Goal: Task Accomplishment & Management: Use online tool/utility

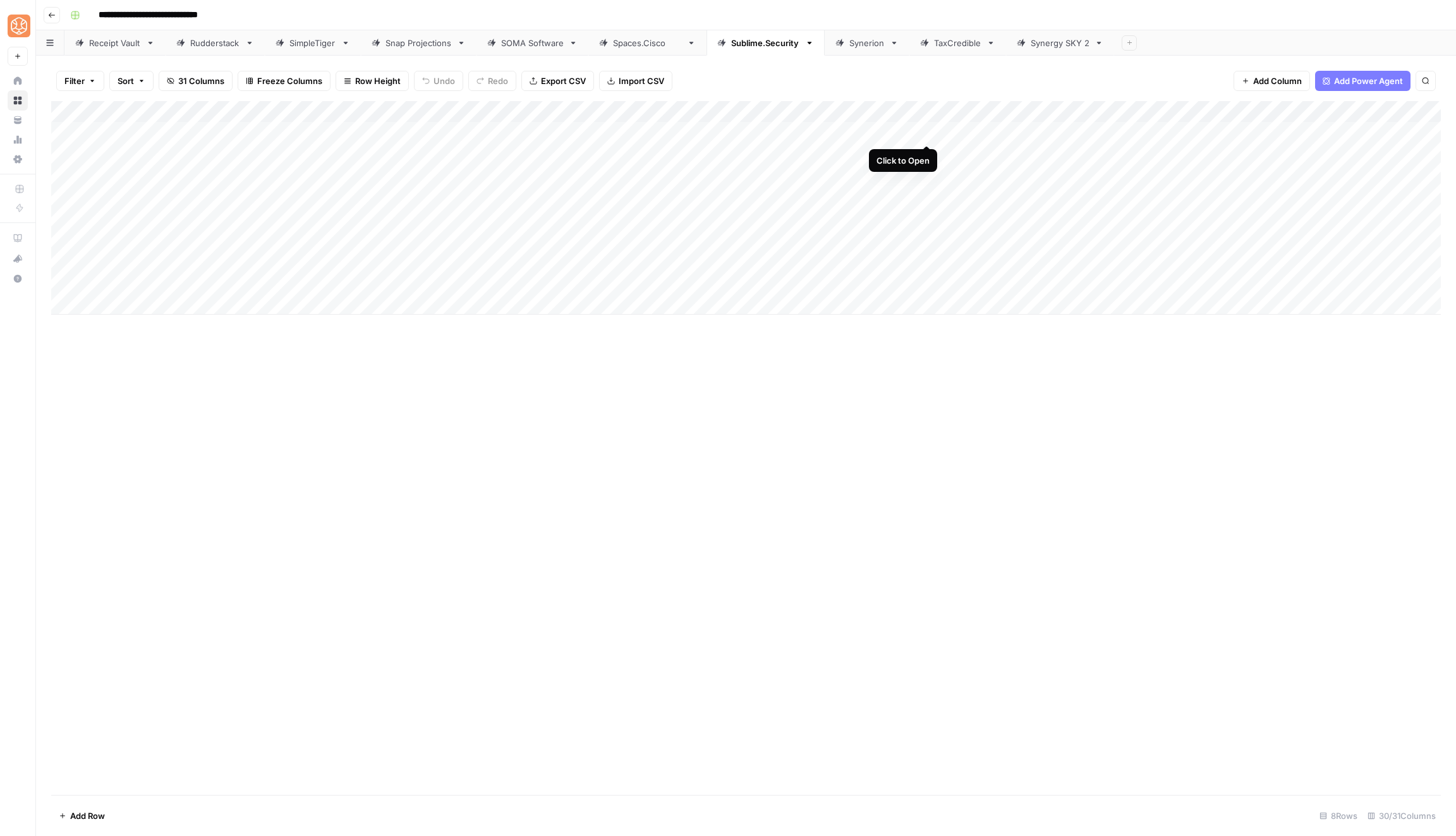
click at [922, 130] on div "Add Column" at bounding box center [746, 208] width 1390 height 214
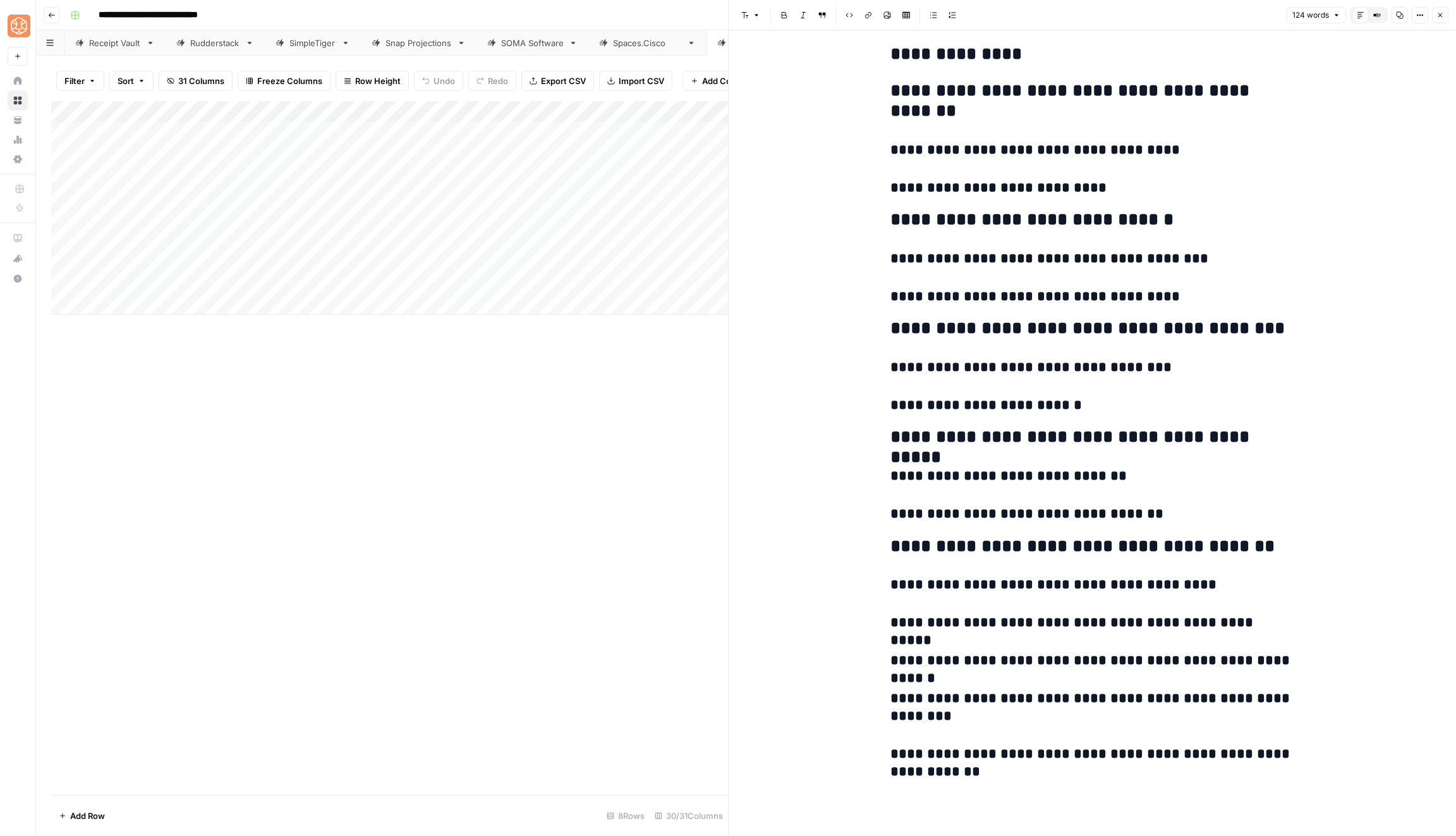
click at [597, 527] on div "Add Column" at bounding box center [390, 448] width 677 height 694
click at [1437, 18] on icon "button" at bounding box center [1440, 16] width 8 height 8
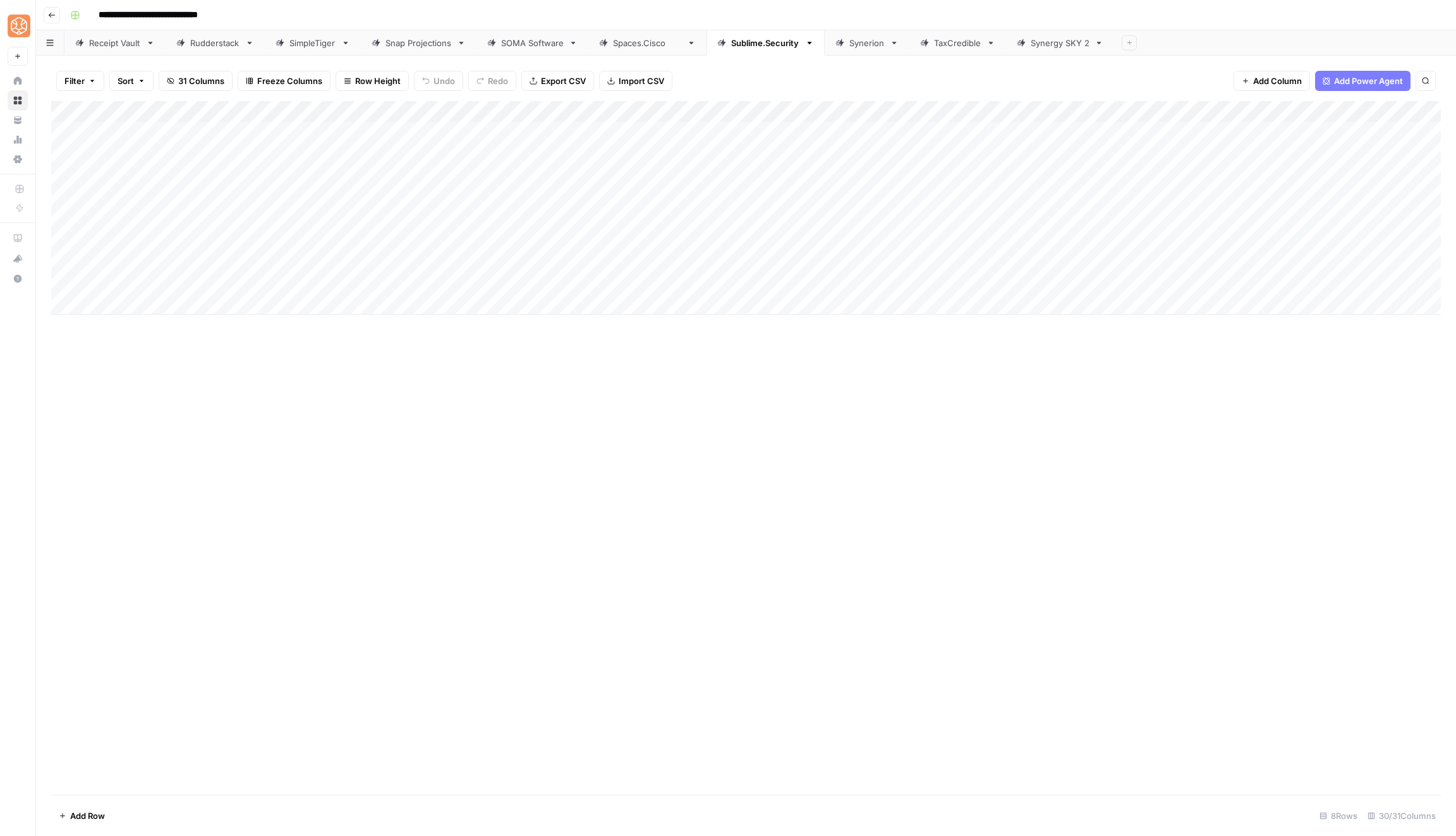
click at [911, 150] on div "Add Column" at bounding box center [746, 208] width 1390 height 214
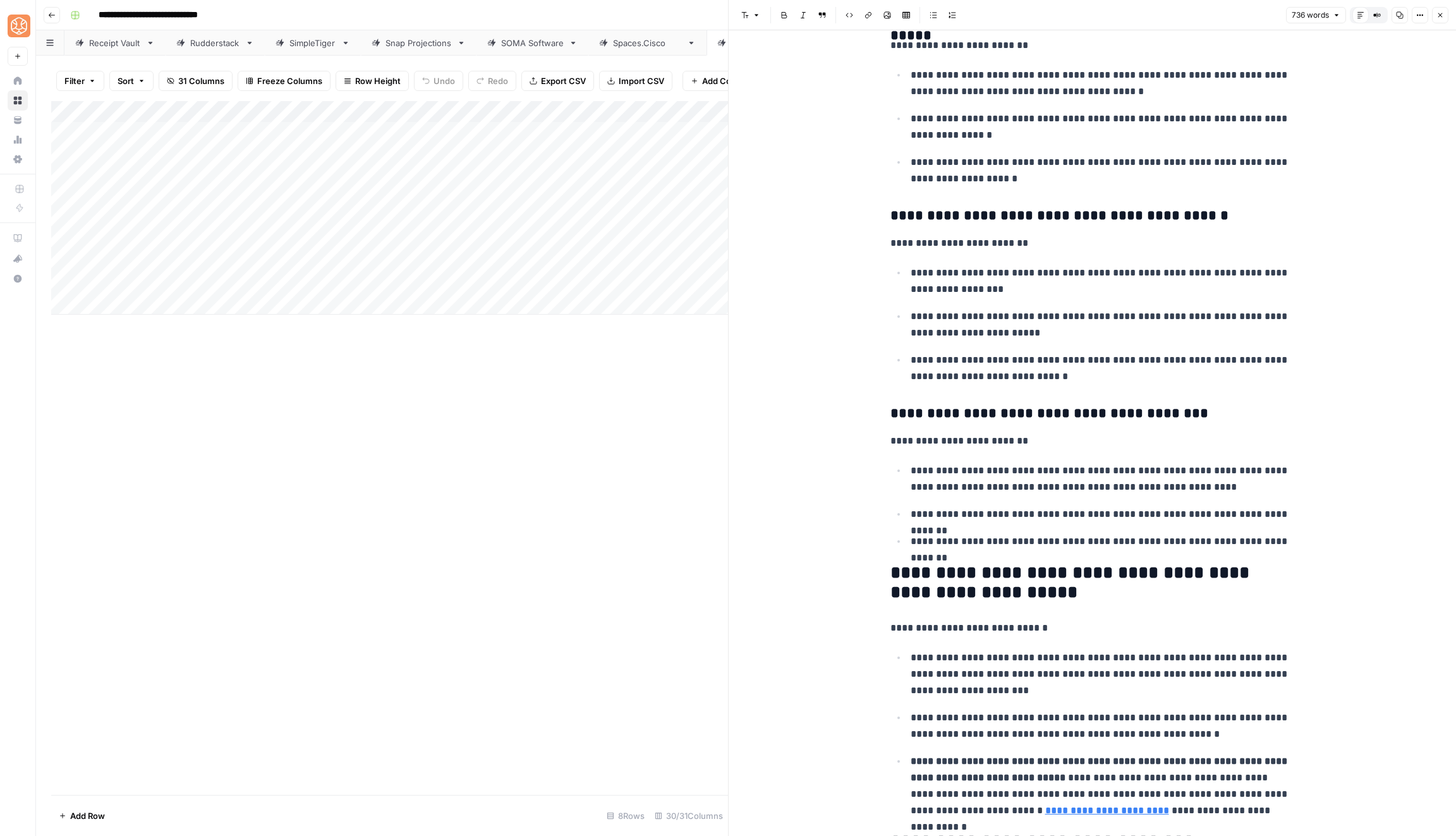
scroll to position [1770, 0]
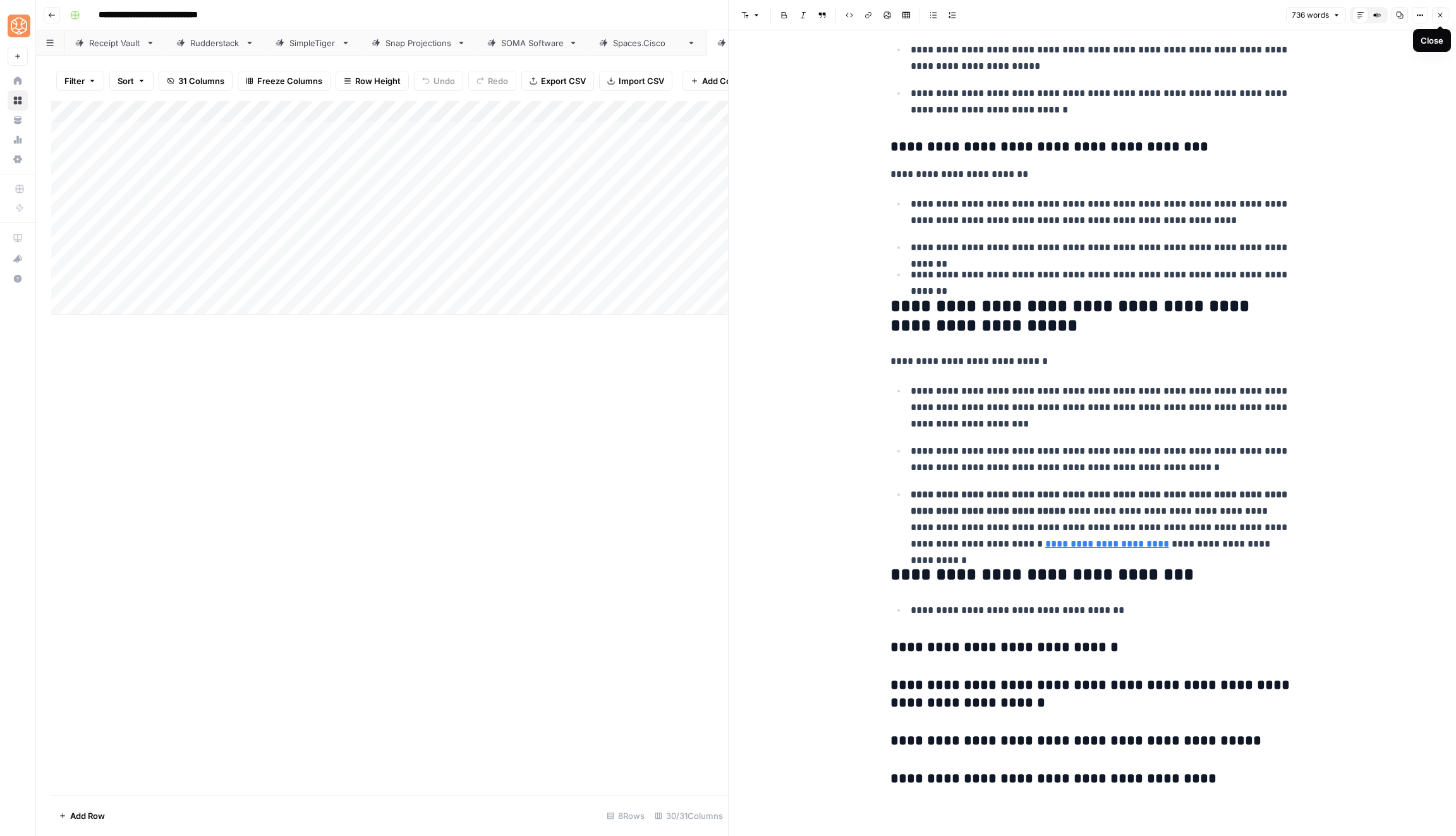
click at [1437, 15] on icon "button" at bounding box center [1440, 16] width 8 height 8
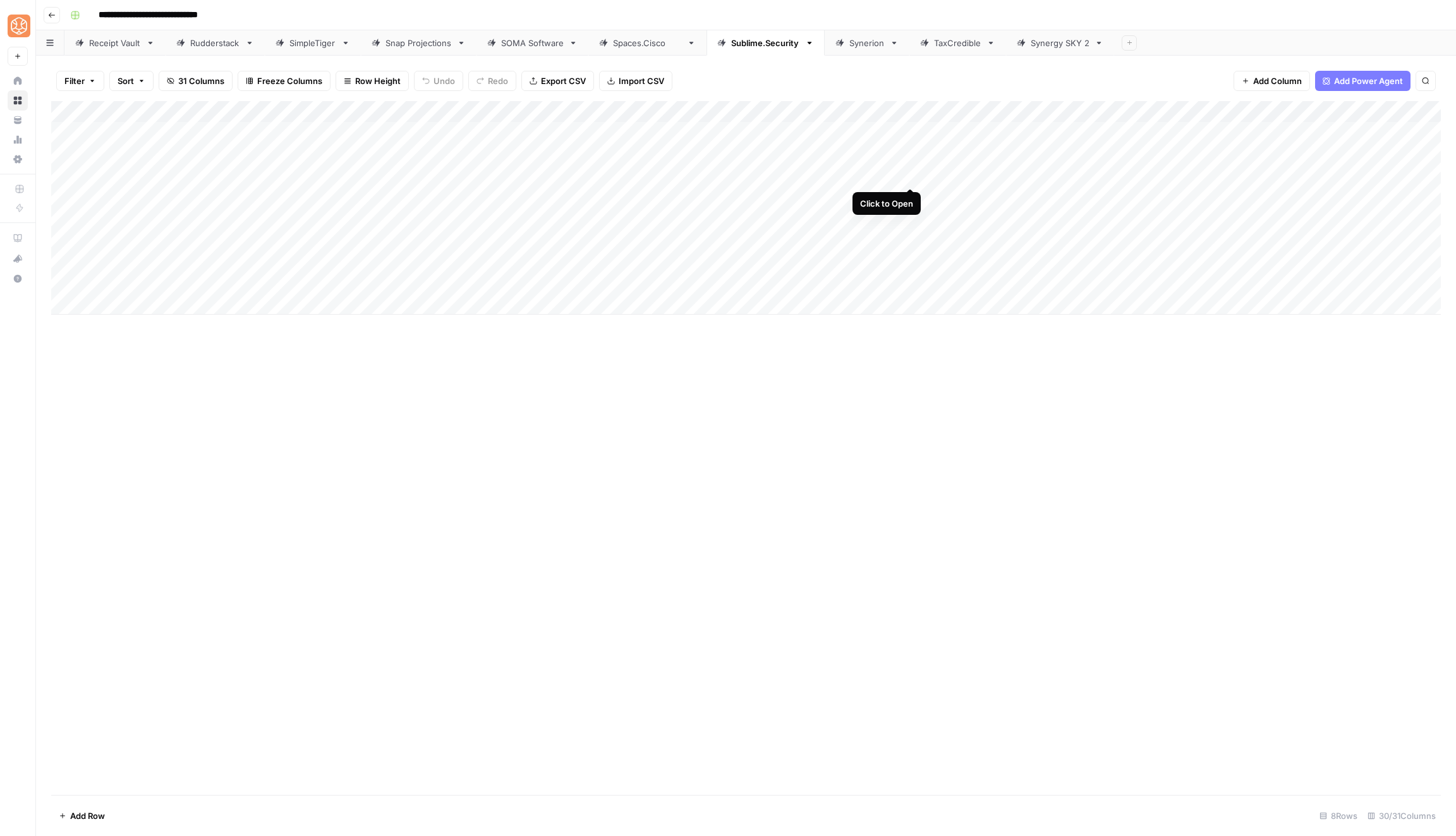
click at [909, 175] on div "Add Column" at bounding box center [746, 208] width 1390 height 214
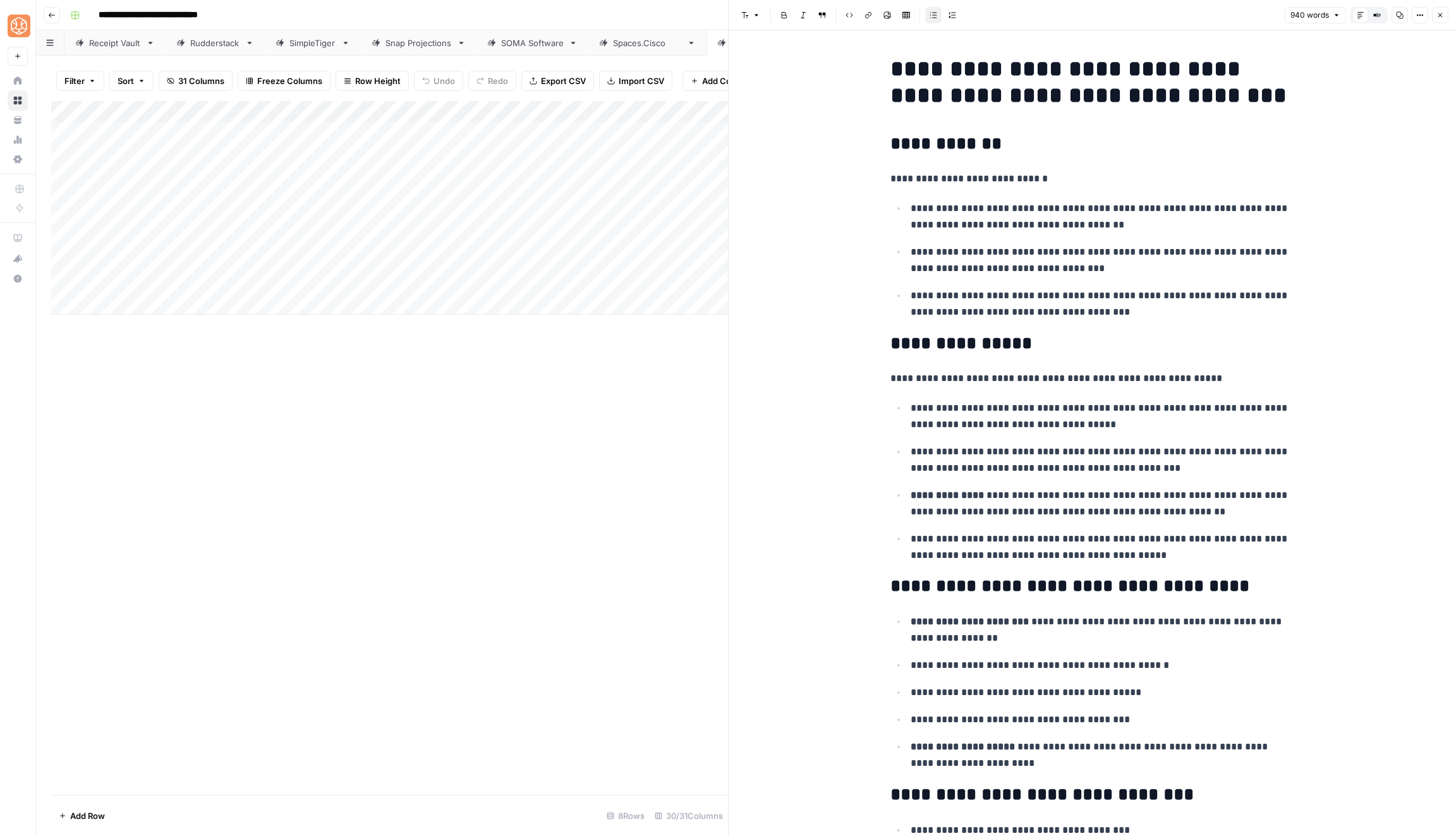
click at [1443, 12] on icon "button" at bounding box center [1440, 16] width 8 height 8
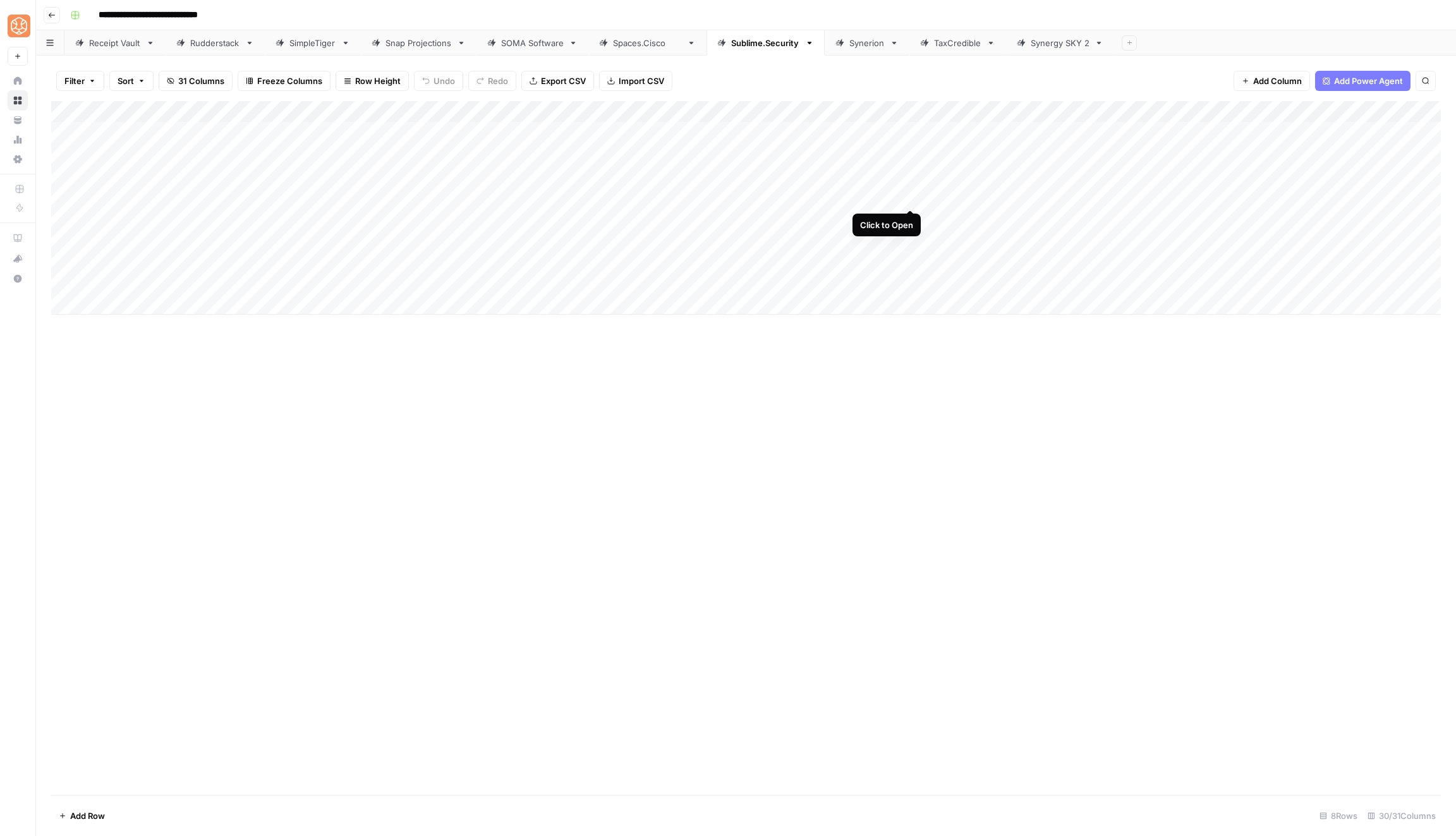
click at [915, 201] on div "Add Column" at bounding box center [746, 208] width 1390 height 214
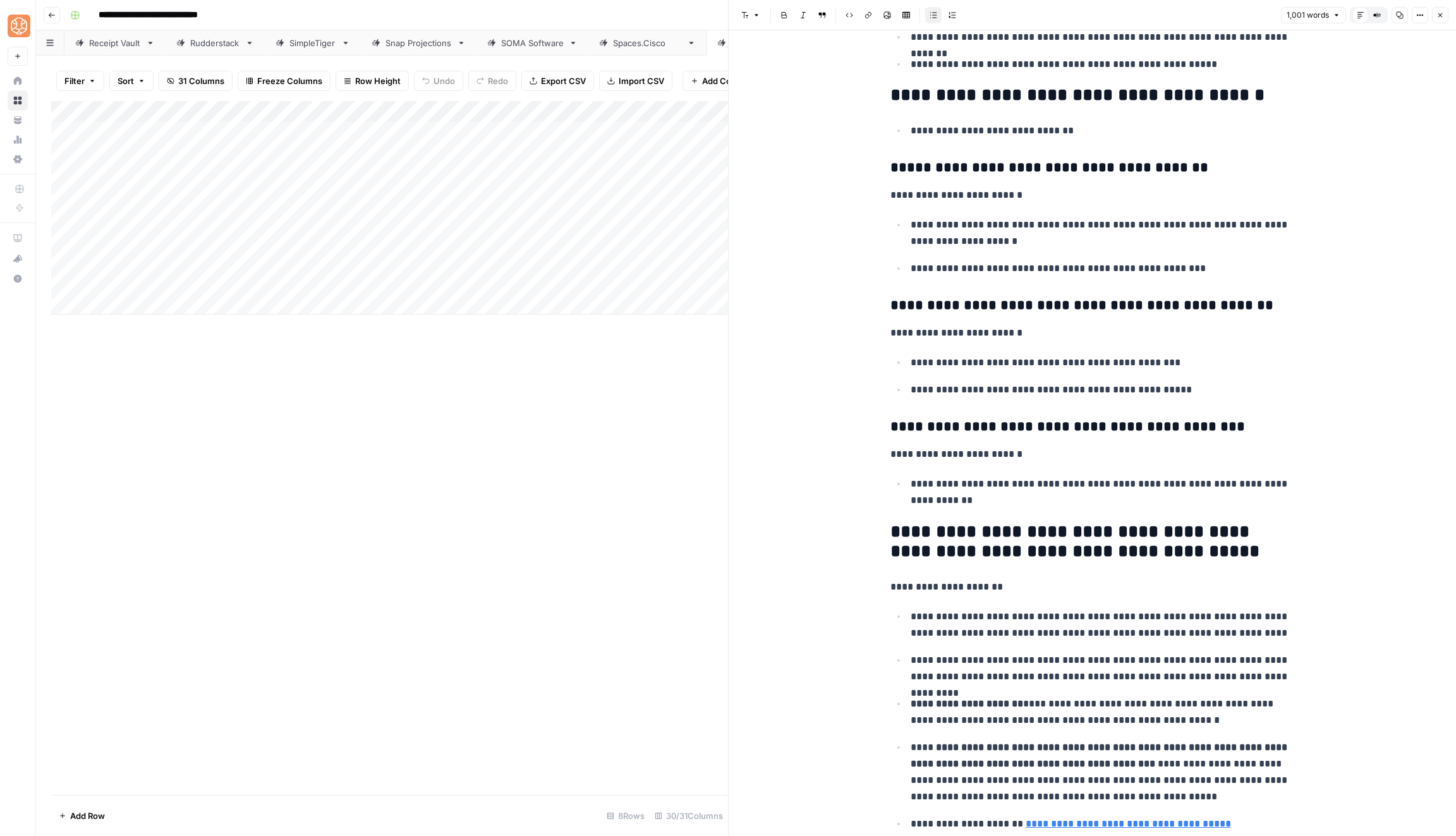
scroll to position [2911, 0]
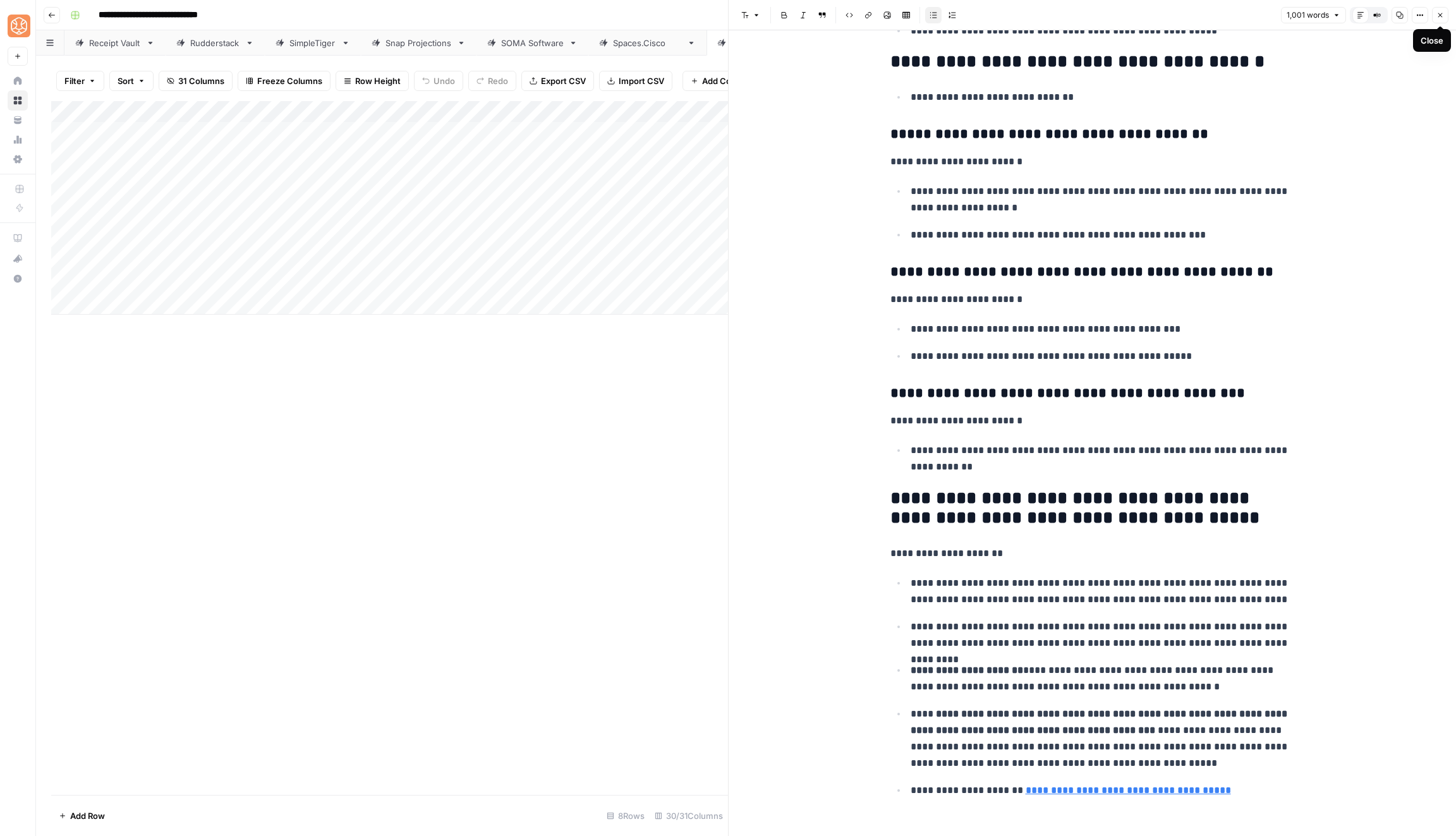
click at [1442, 9] on button "Close" at bounding box center [1440, 15] width 16 height 16
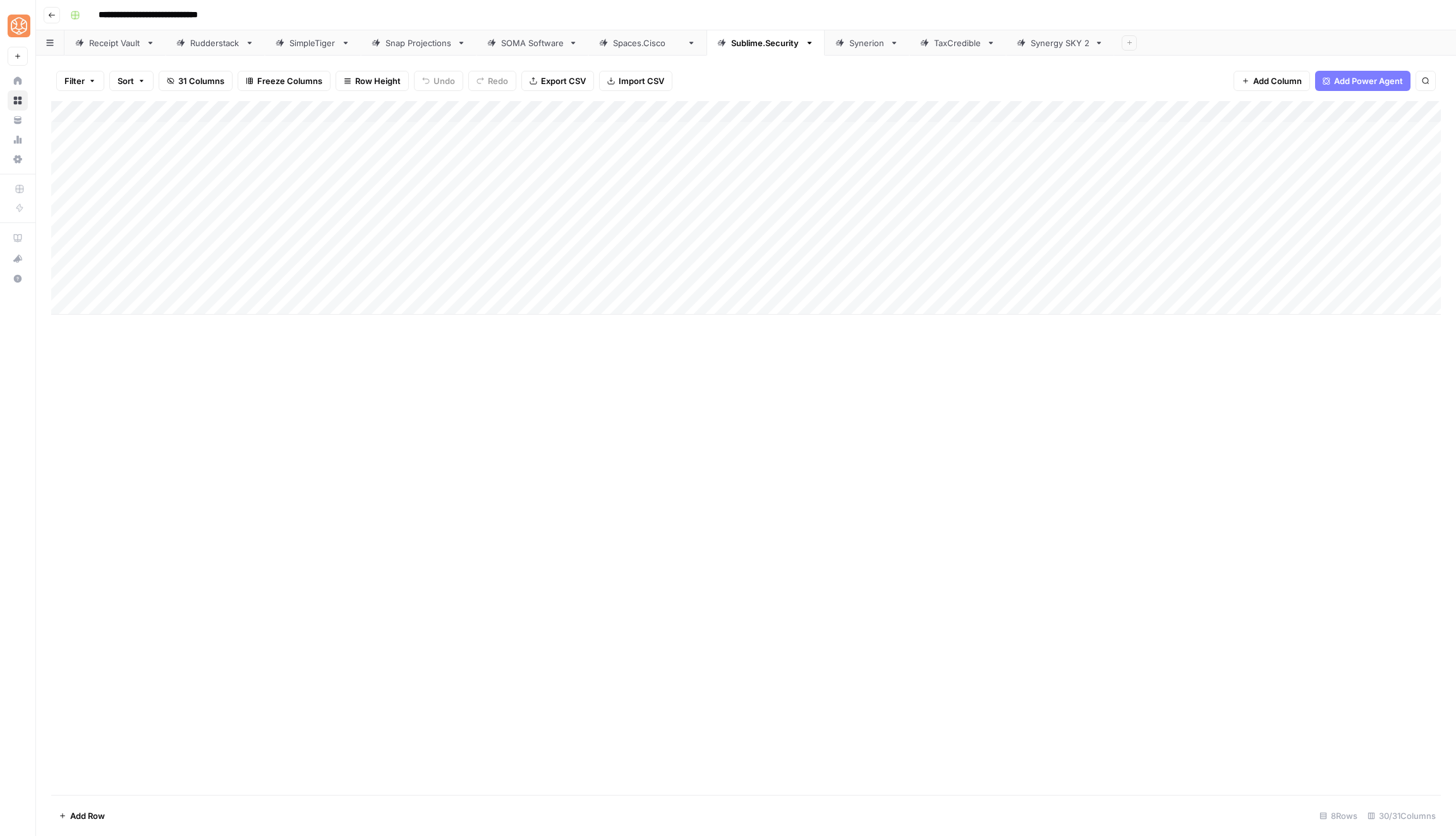
click at [908, 218] on div "Add Column" at bounding box center [746, 208] width 1390 height 214
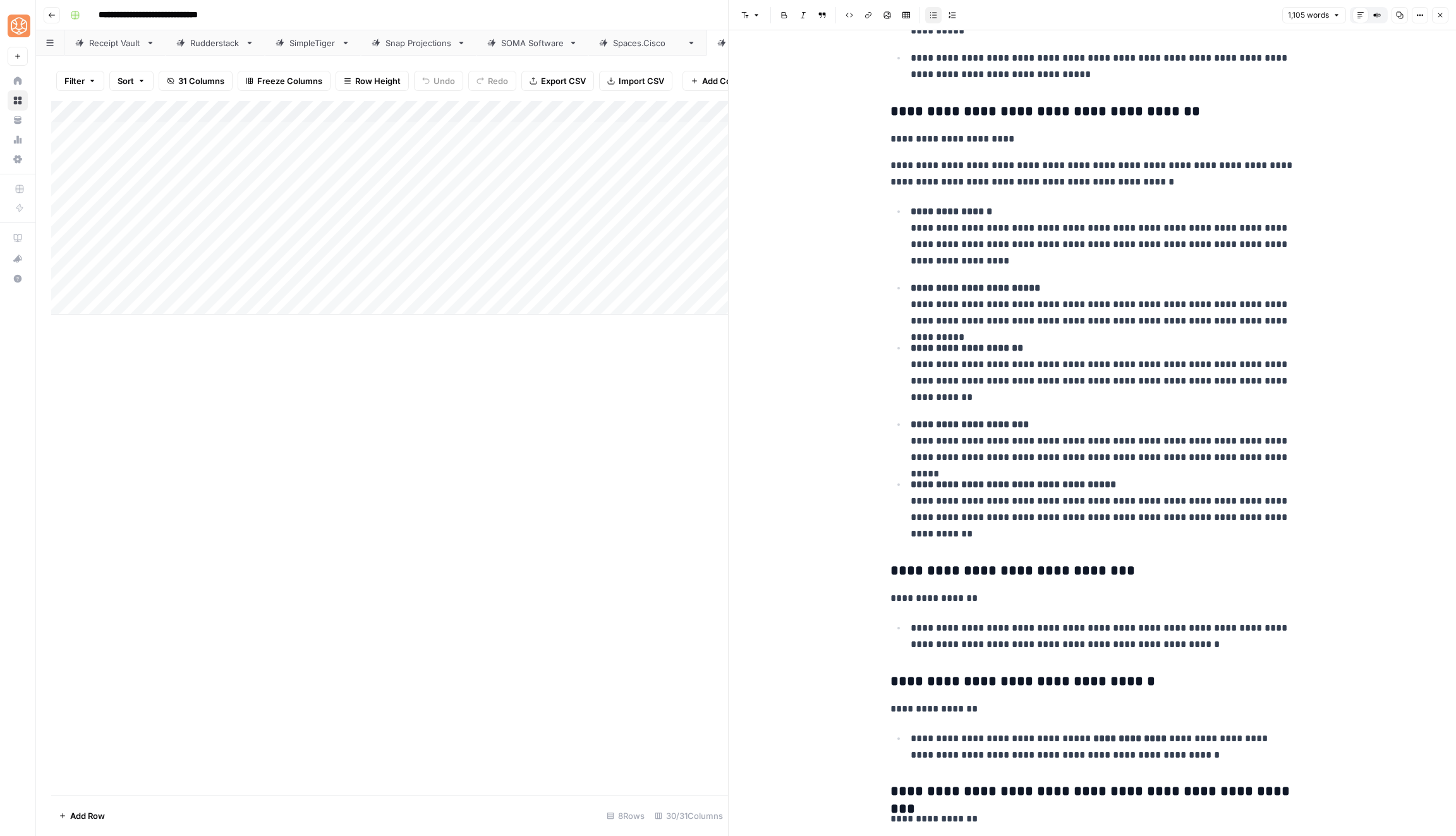
scroll to position [3895, 0]
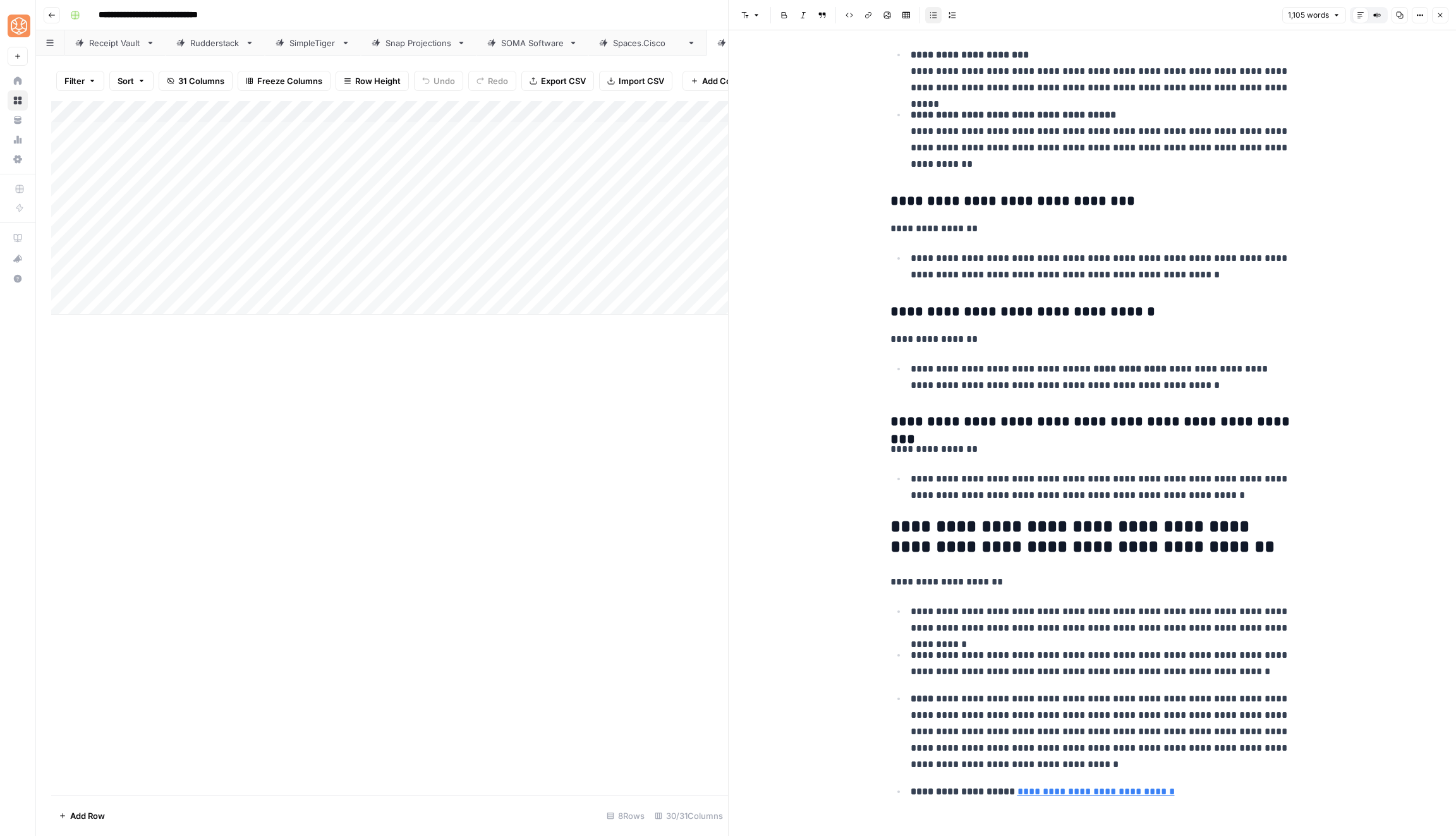
click at [1444, 16] on span "Close" at bounding box center [1444, 16] width 1 height 1
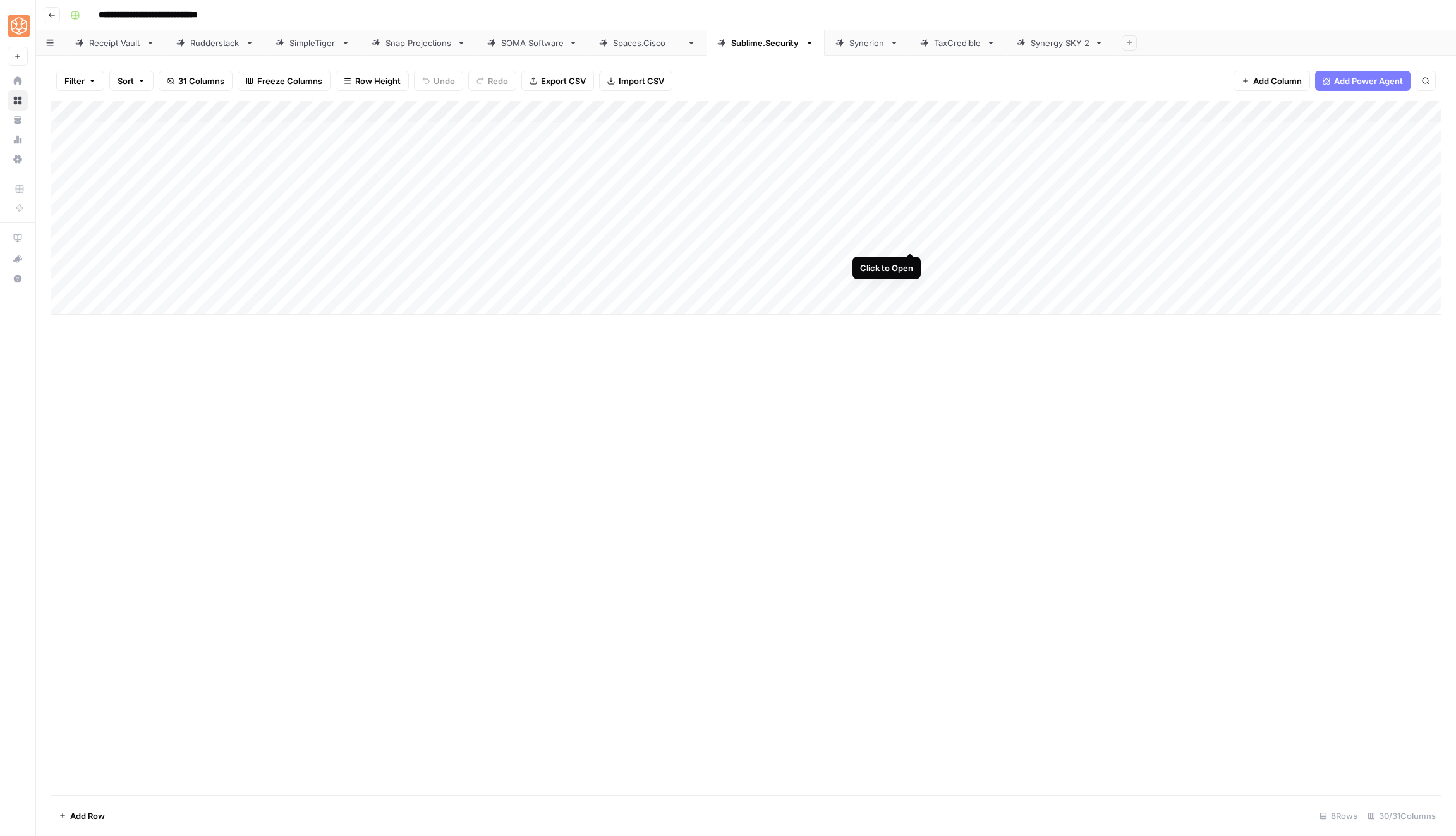
click at [911, 242] on div "Add Column" at bounding box center [746, 208] width 1390 height 214
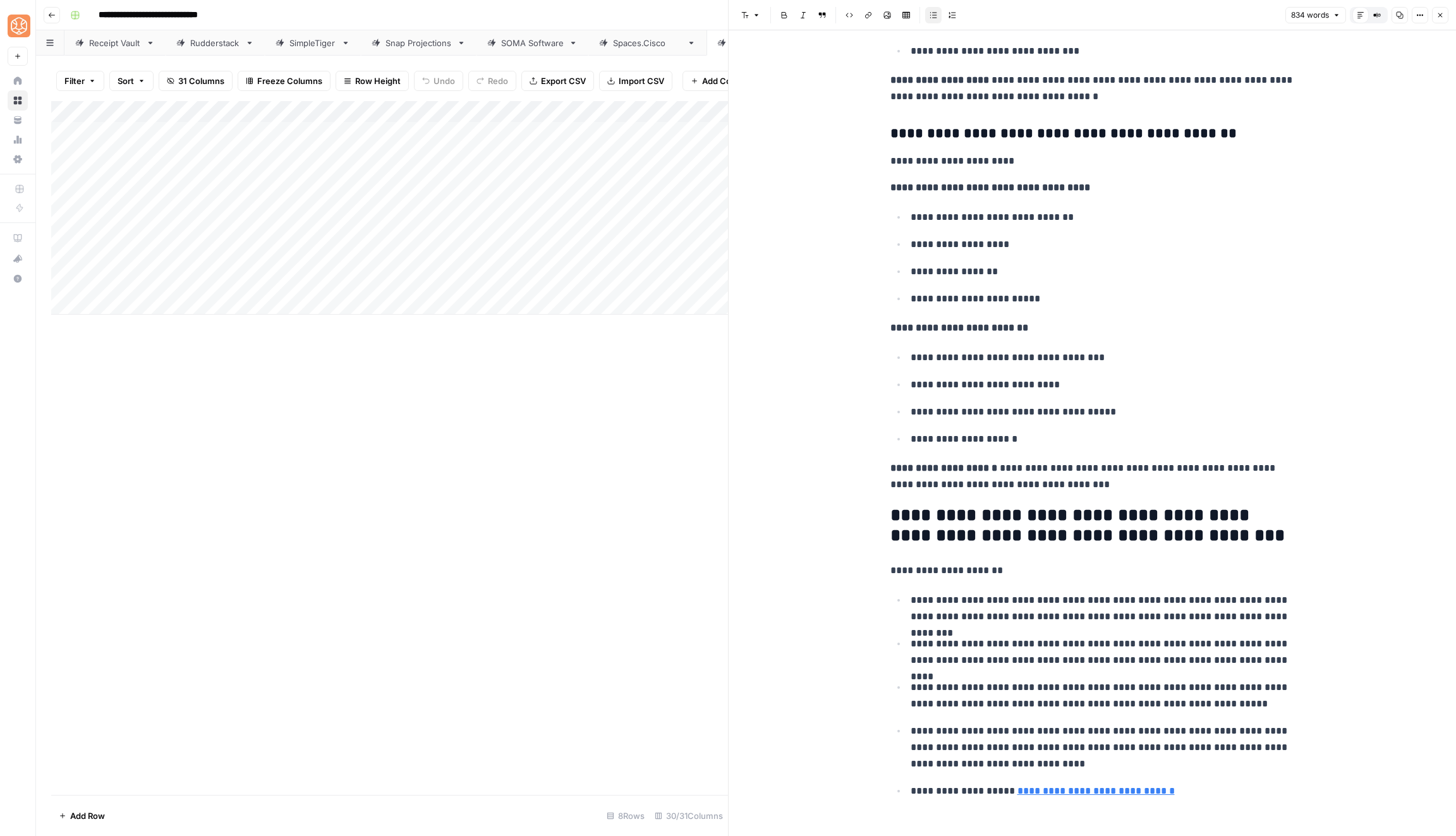
scroll to position [2737, 0]
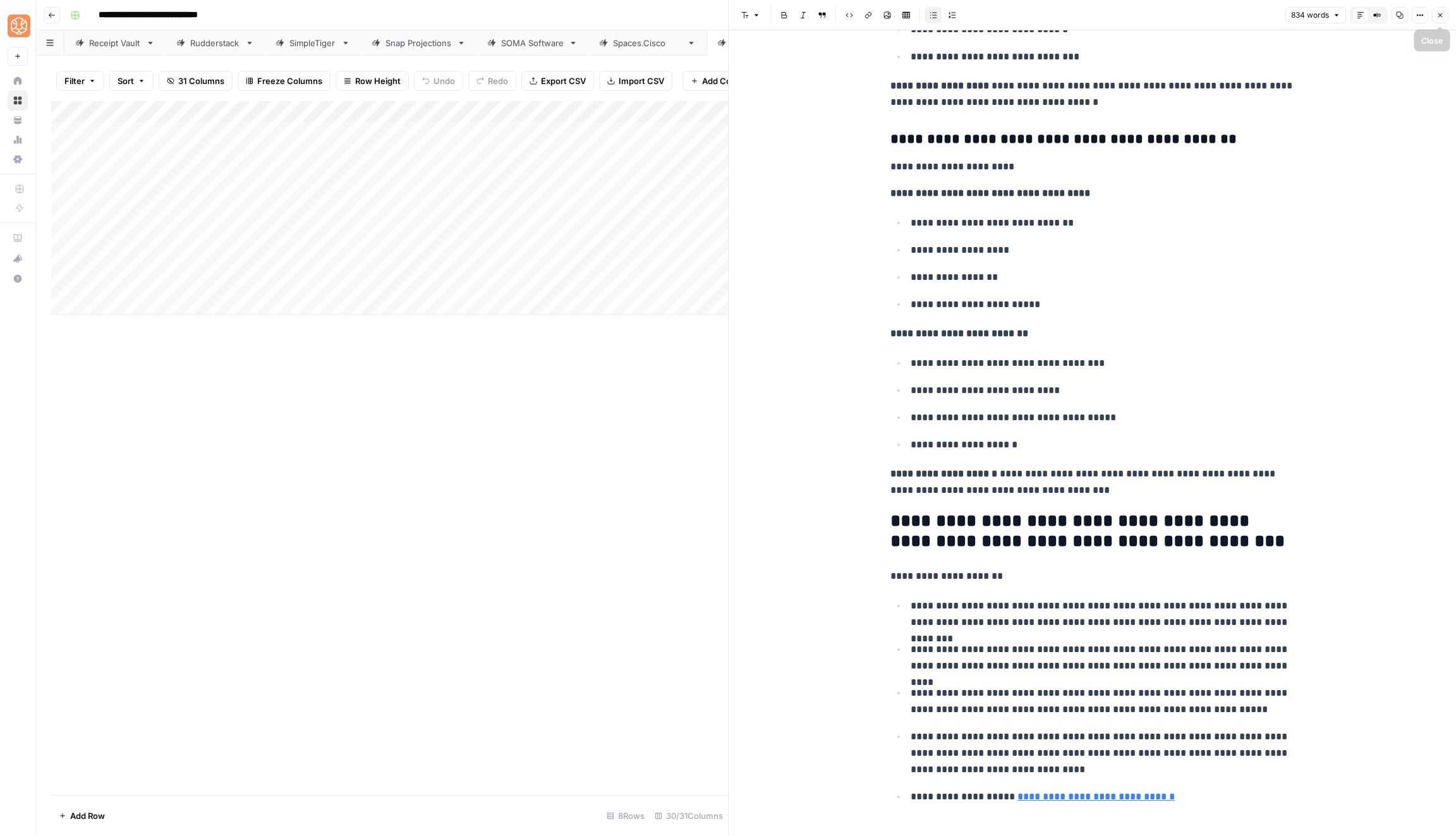
click at [1444, 13] on icon "button" at bounding box center [1440, 16] width 8 height 8
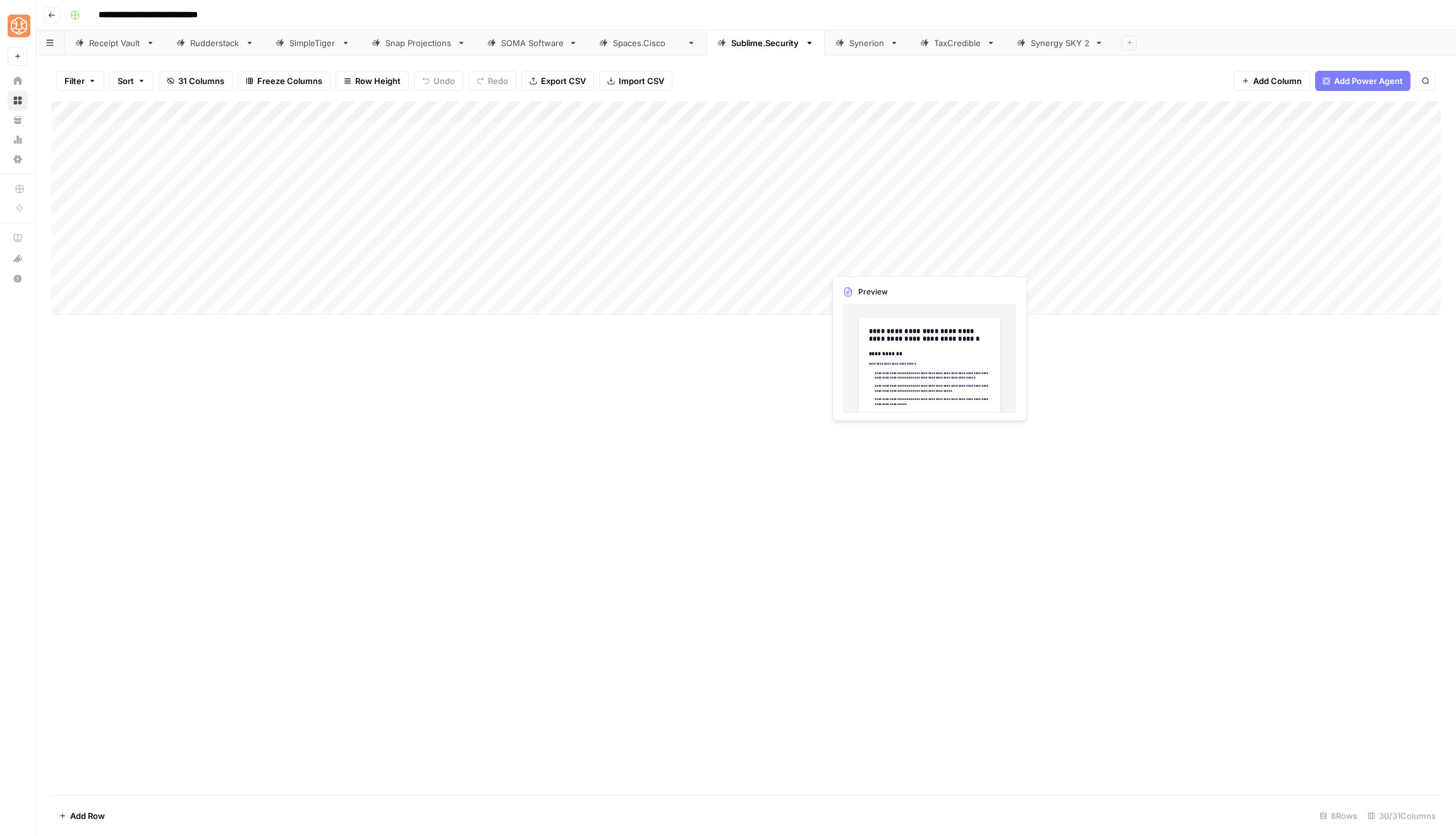
click at [903, 261] on div "Add Column" at bounding box center [746, 208] width 1390 height 214
click at [909, 261] on div "Add Column" at bounding box center [746, 208] width 1390 height 214
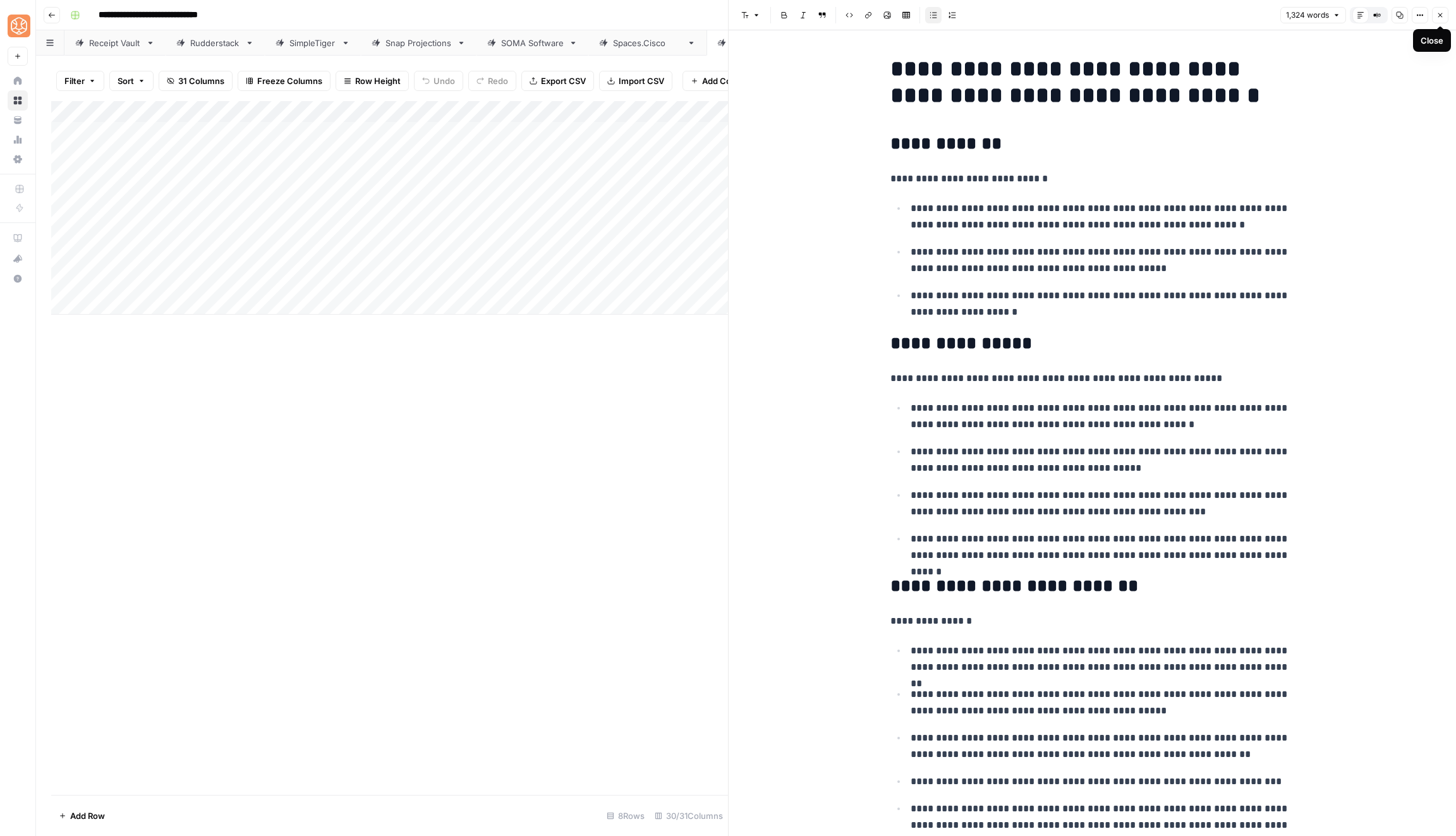
click at [1439, 13] on icon "button" at bounding box center [1441, 16] width 5 height 5
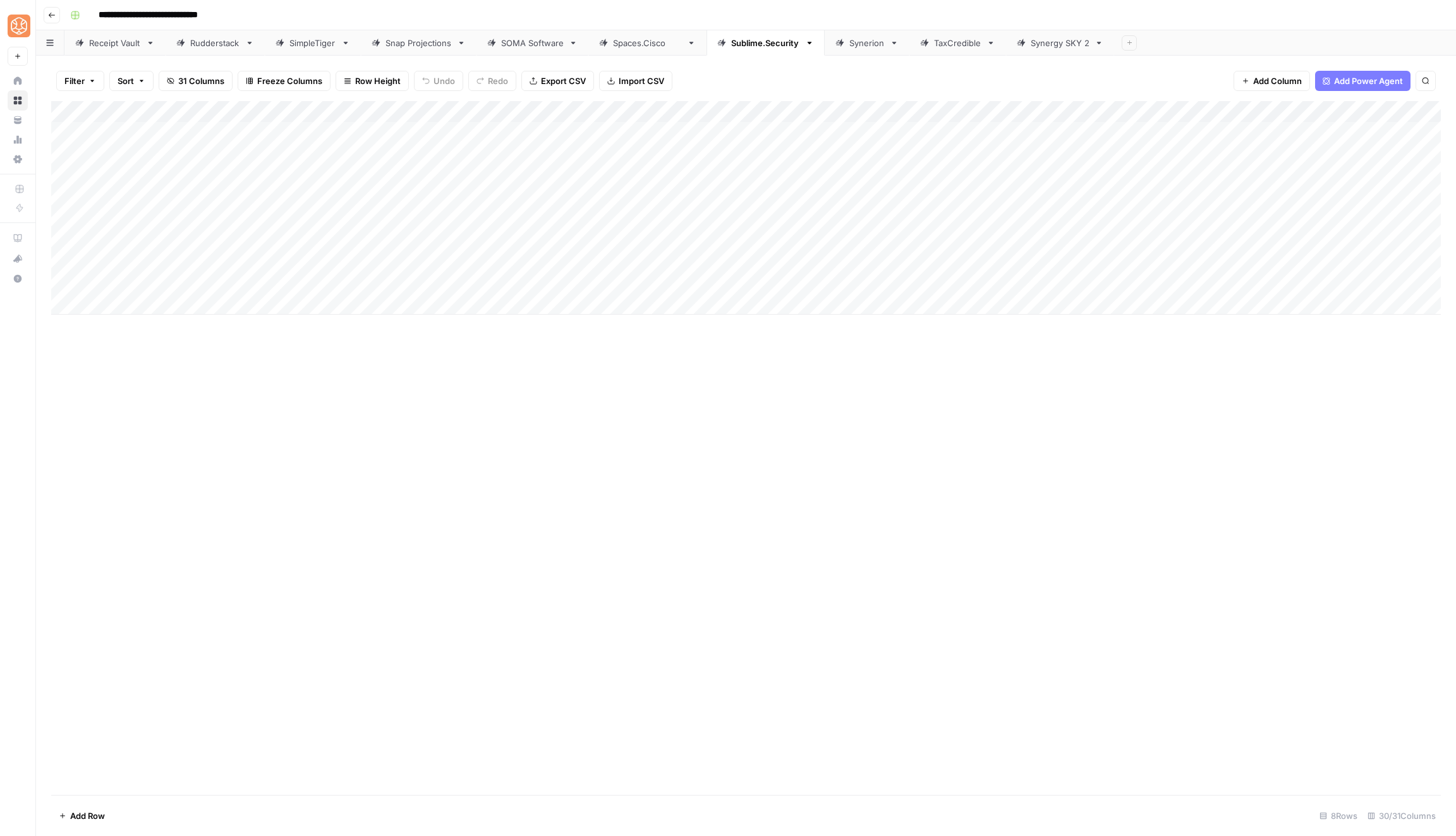
click at [908, 285] on div "Add Column" at bounding box center [746, 208] width 1390 height 214
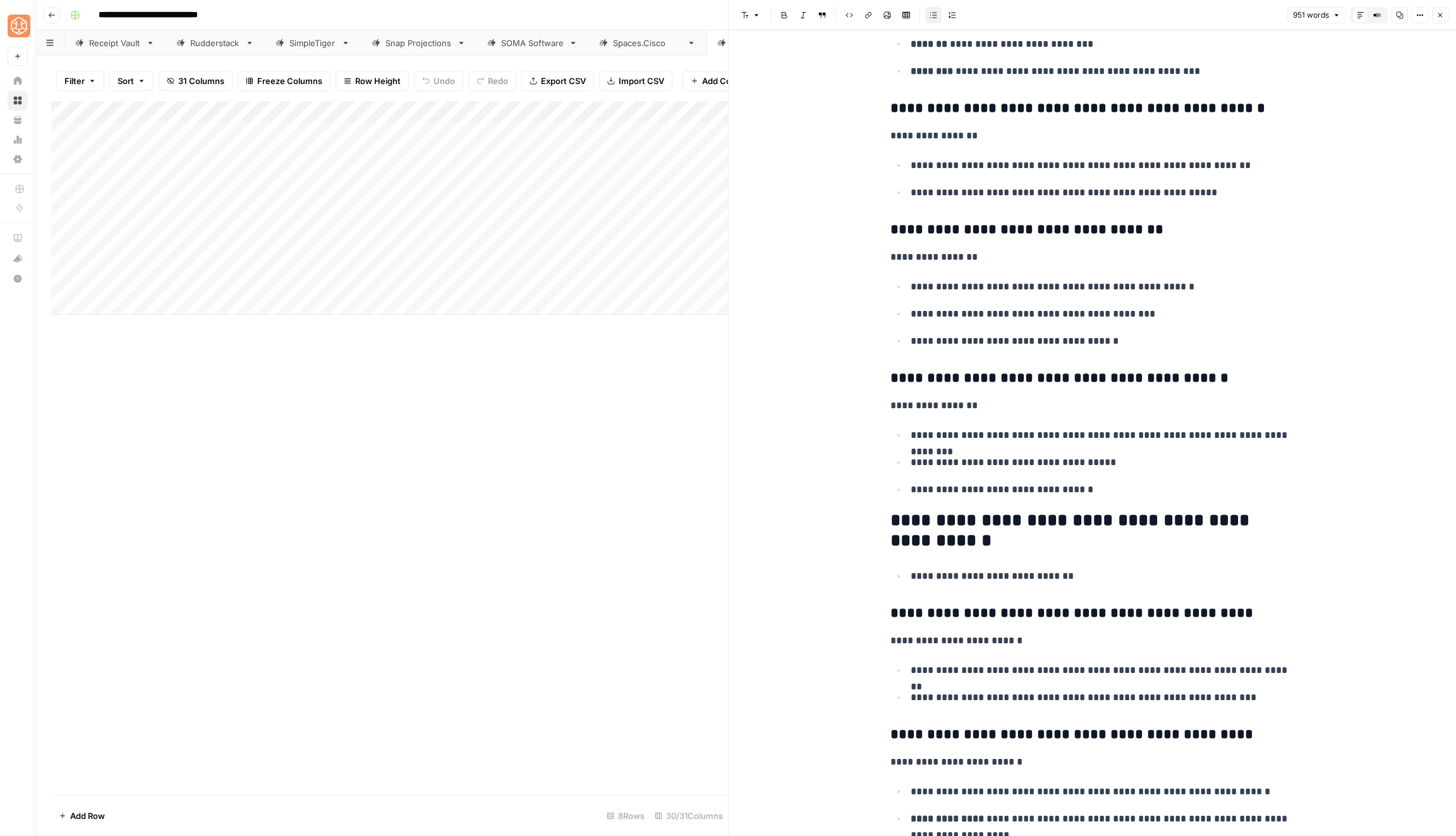
scroll to position [3109, 0]
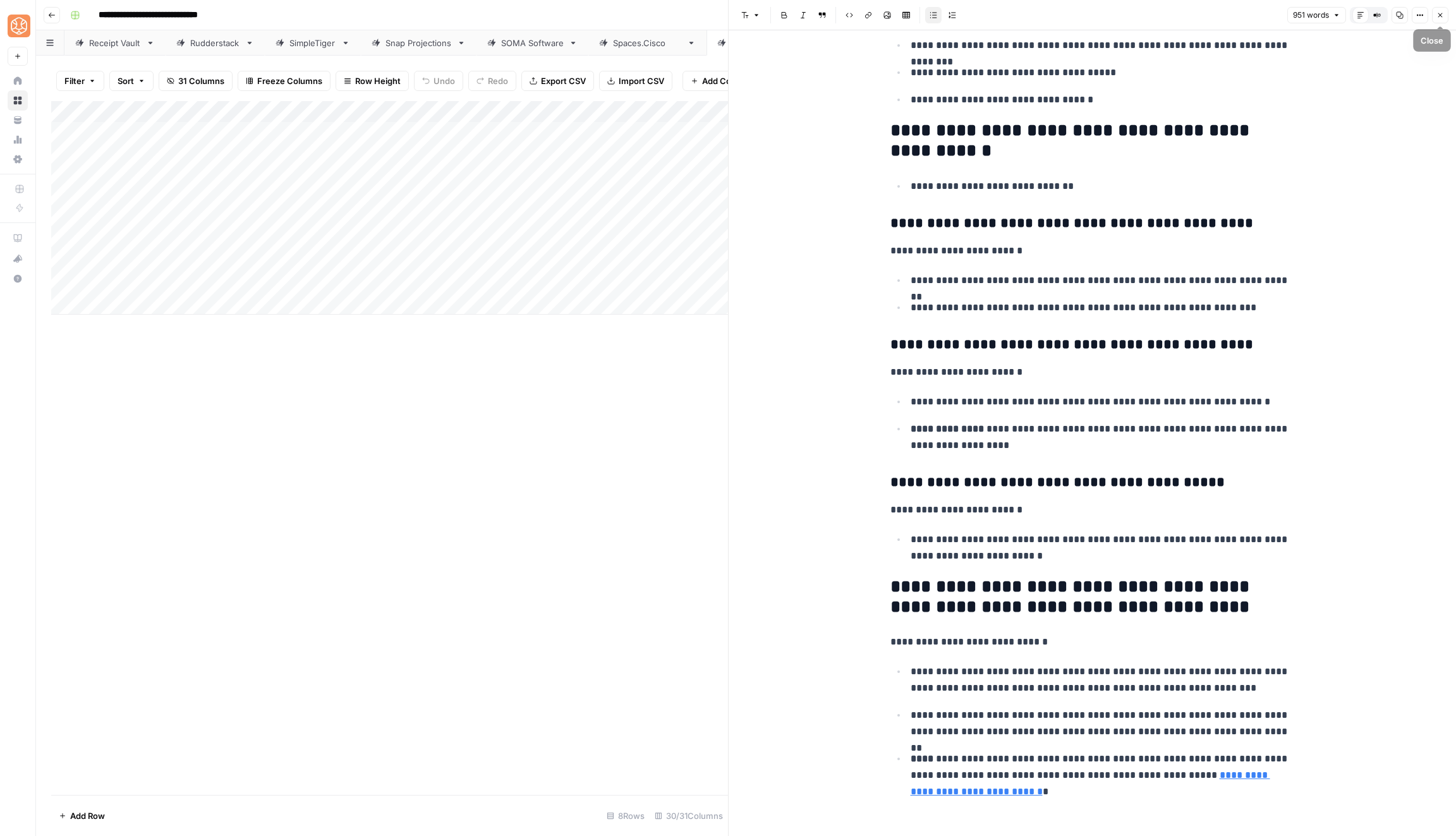
click at [1444, 14] on icon "button" at bounding box center [1440, 16] width 8 height 8
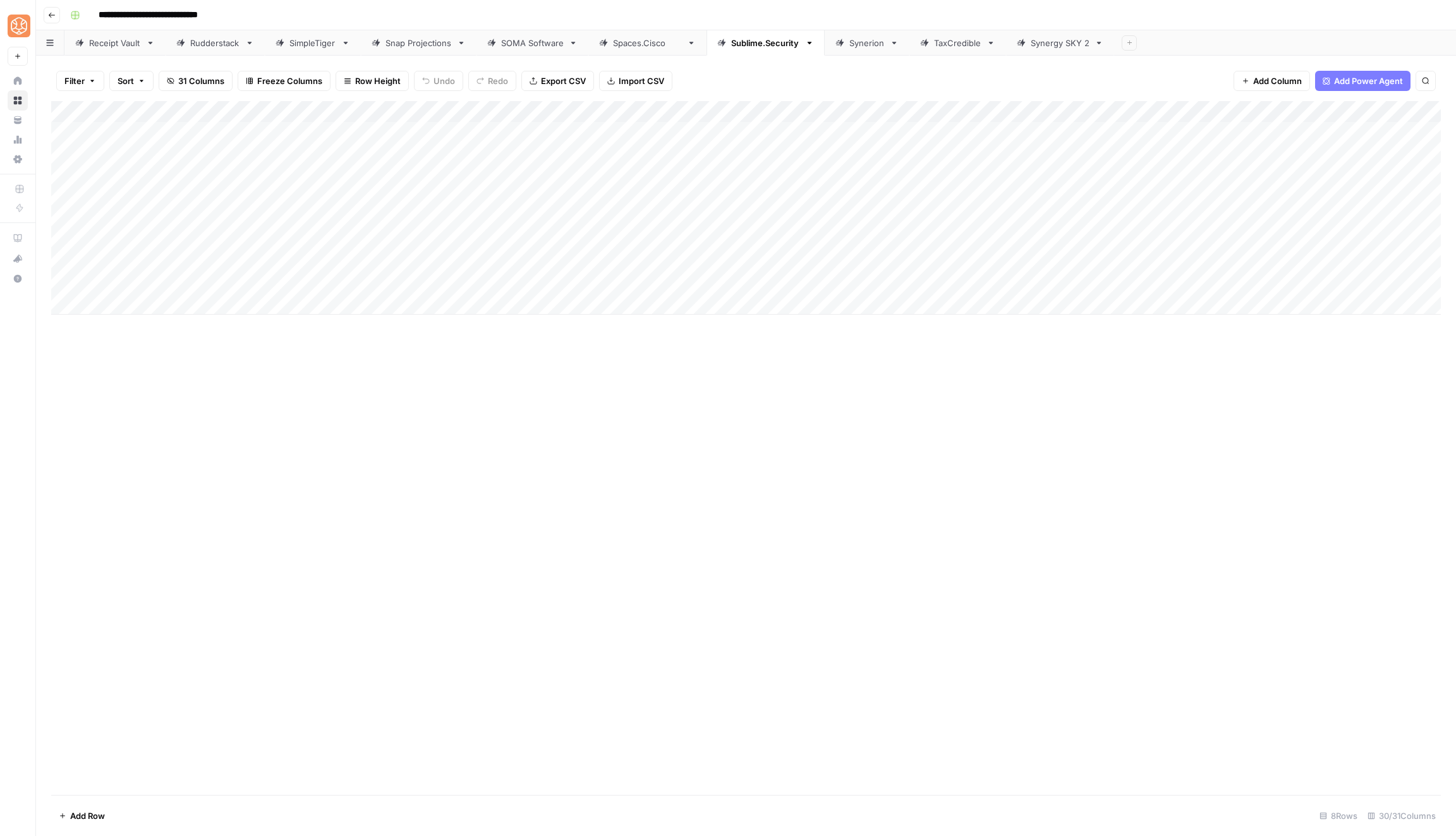
drag, startPoint x: 884, startPoint y: 135, endPoint x: 905, endPoint y: 283, distance: 149.5
click at [905, 283] on div "Add Column" at bounding box center [746, 208] width 1390 height 214
click at [831, 555] on div "Add Column" at bounding box center [746, 448] width 1390 height 694
